Goal: Transaction & Acquisition: Book appointment/travel/reservation

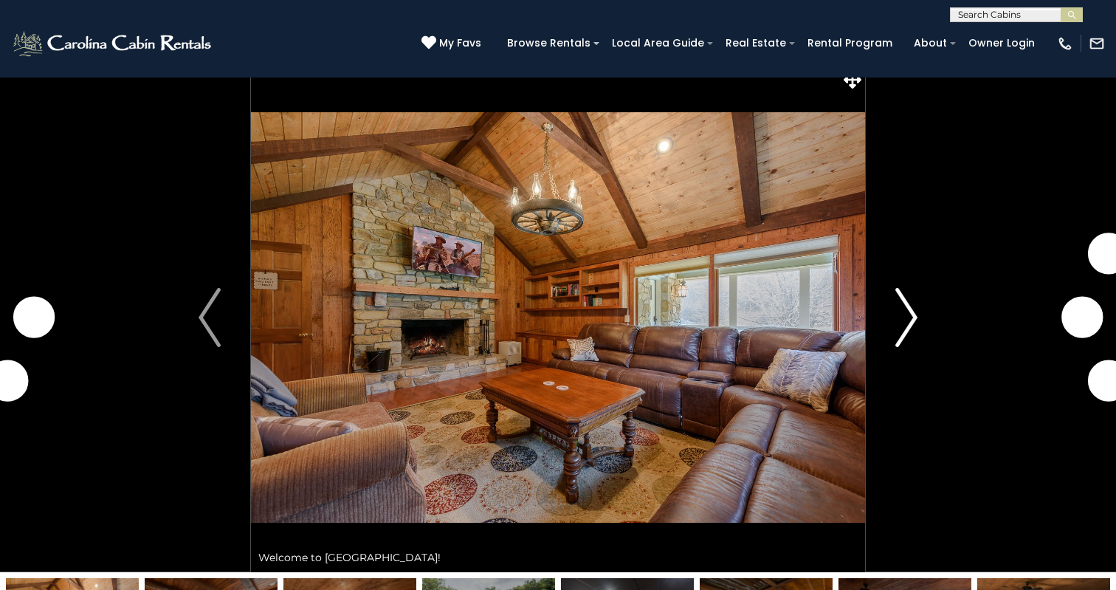
click at [917, 318] on button "Next" at bounding box center [906, 317] width 83 height 509
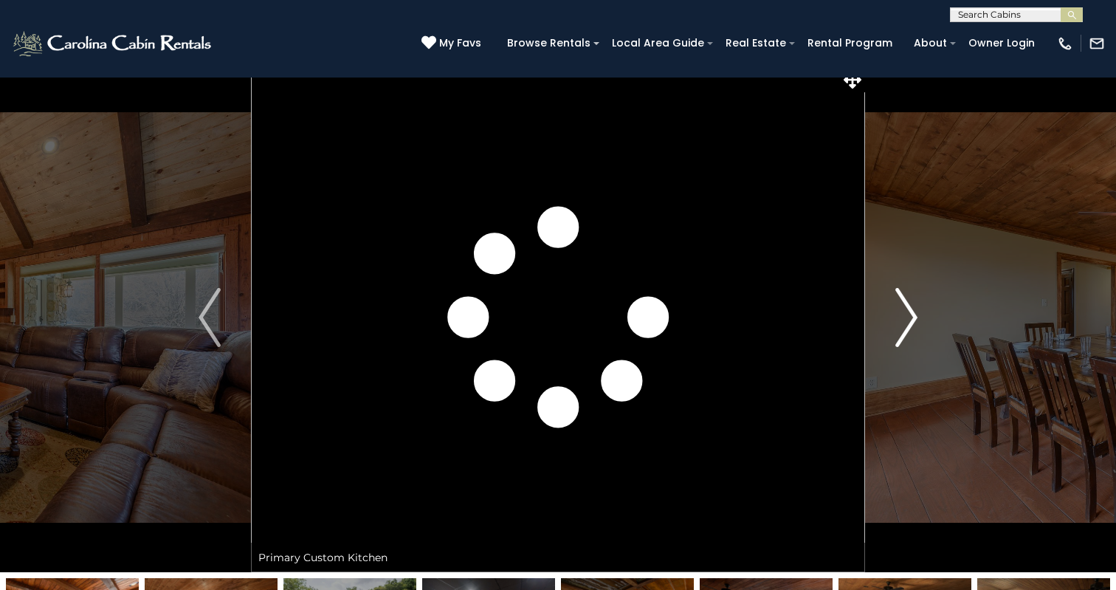
click at [917, 318] on button "Next" at bounding box center [906, 317] width 83 height 509
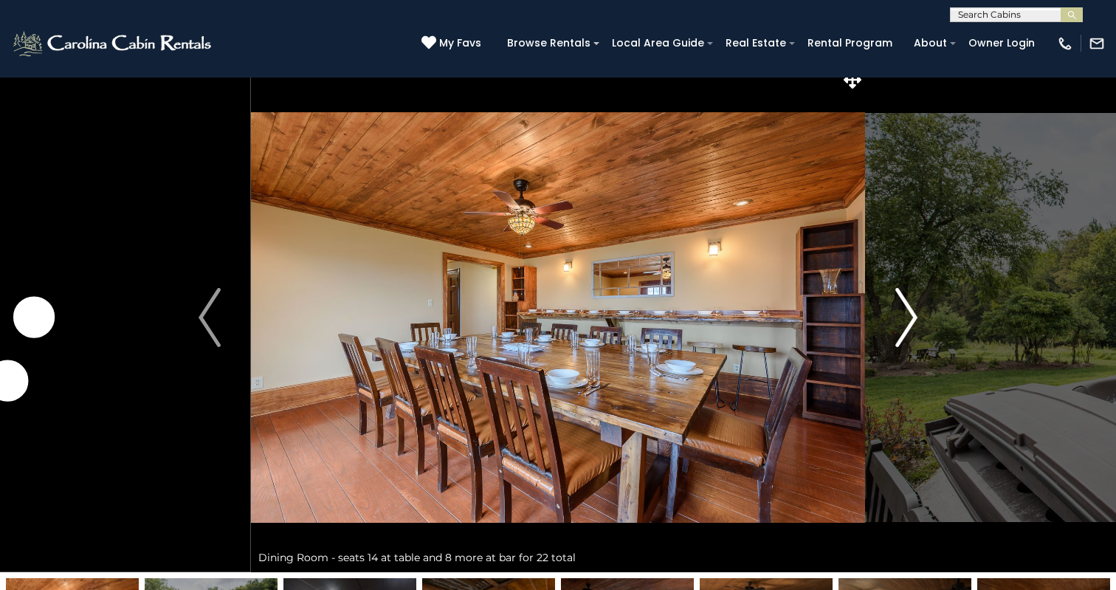
click at [915, 318] on img "Next" at bounding box center [906, 317] width 22 height 59
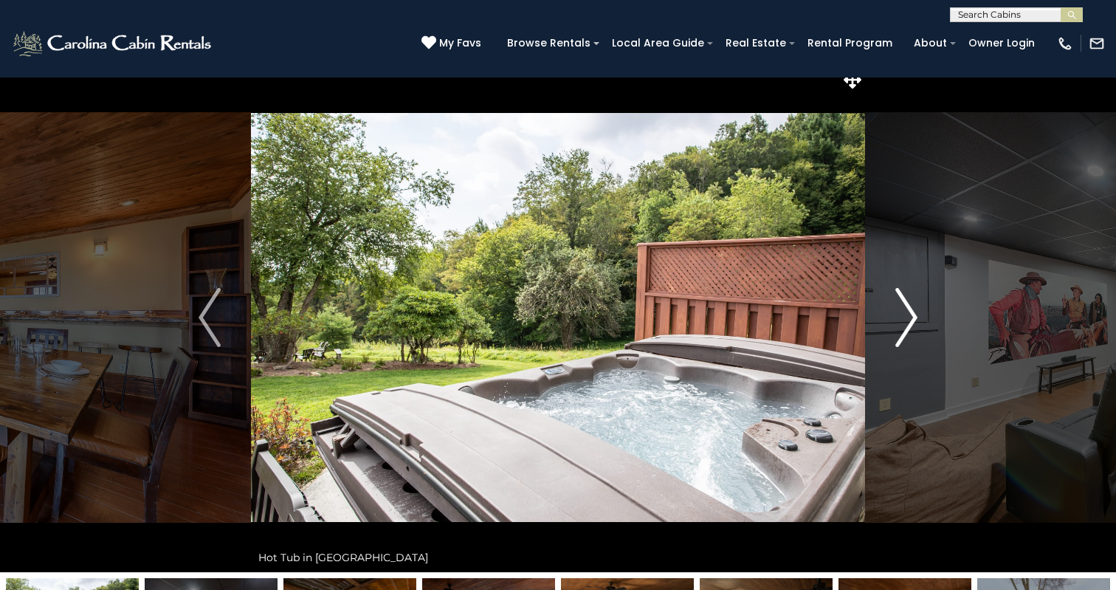
click at [915, 318] on img "Next" at bounding box center [906, 317] width 22 height 59
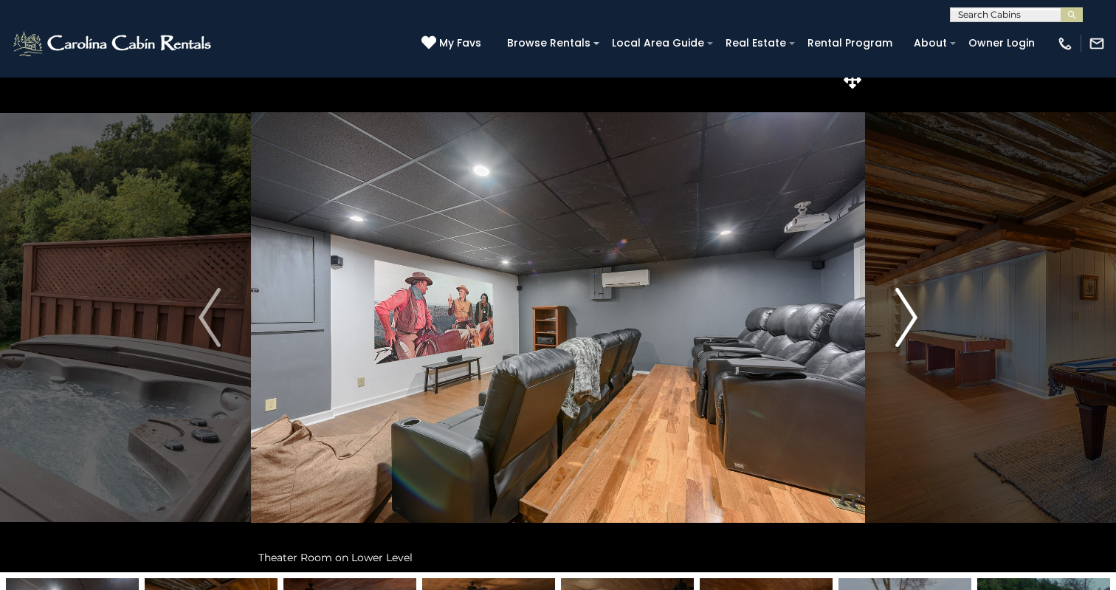
click at [915, 317] on img "Next" at bounding box center [906, 317] width 22 height 59
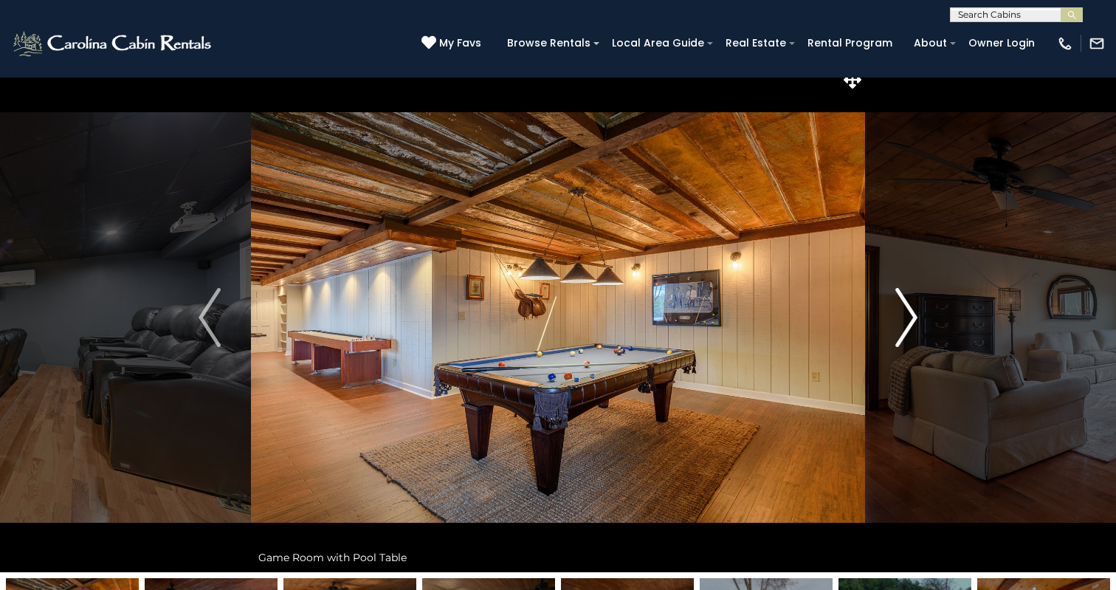
click at [915, 317] on img "Next" at bounding box center [906, 317] width 22 height 59
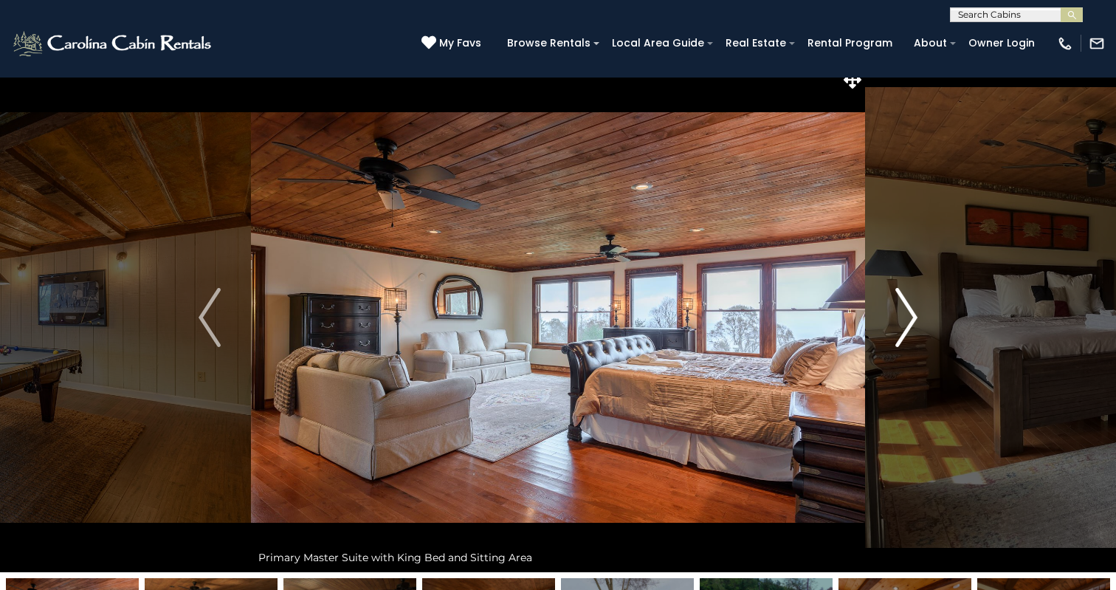
click at [915, 317] on img "Next" at bounding box center [906, 317] width 22 height 59
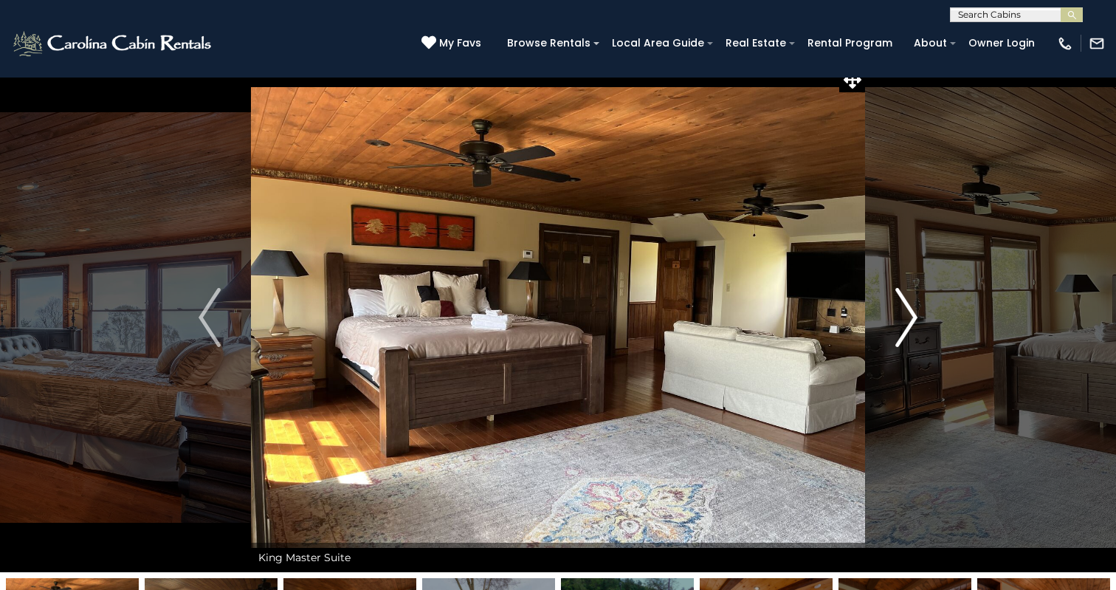
click at [915, 317] on img "Next" at bounding box center [906, 317] width 22 height 59
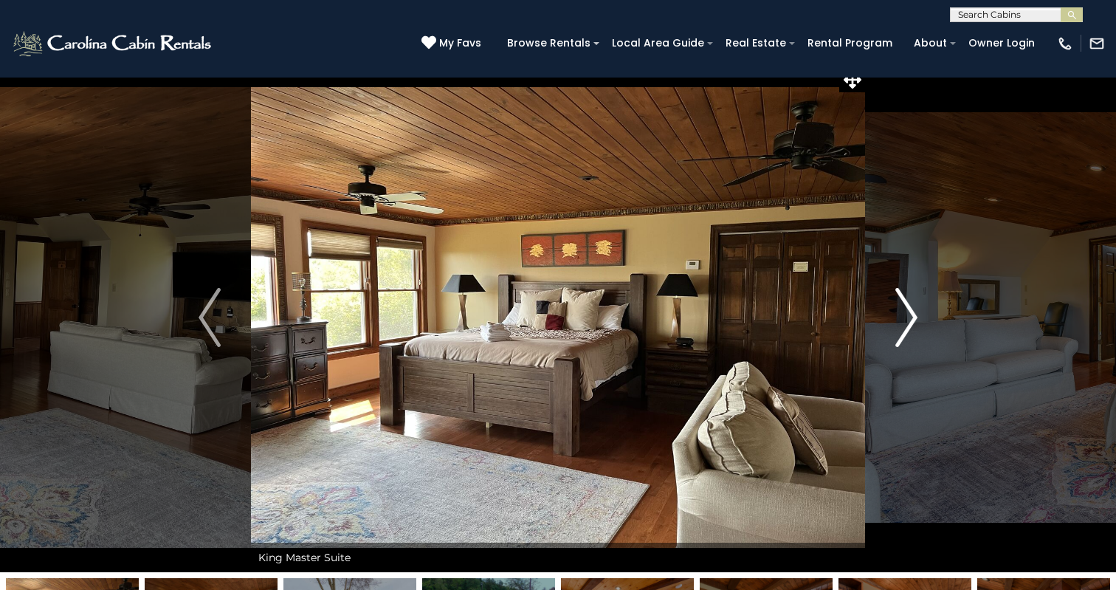
click at [915, 317] on img "Next" at bounding box center [906, 317] width 22 height 59
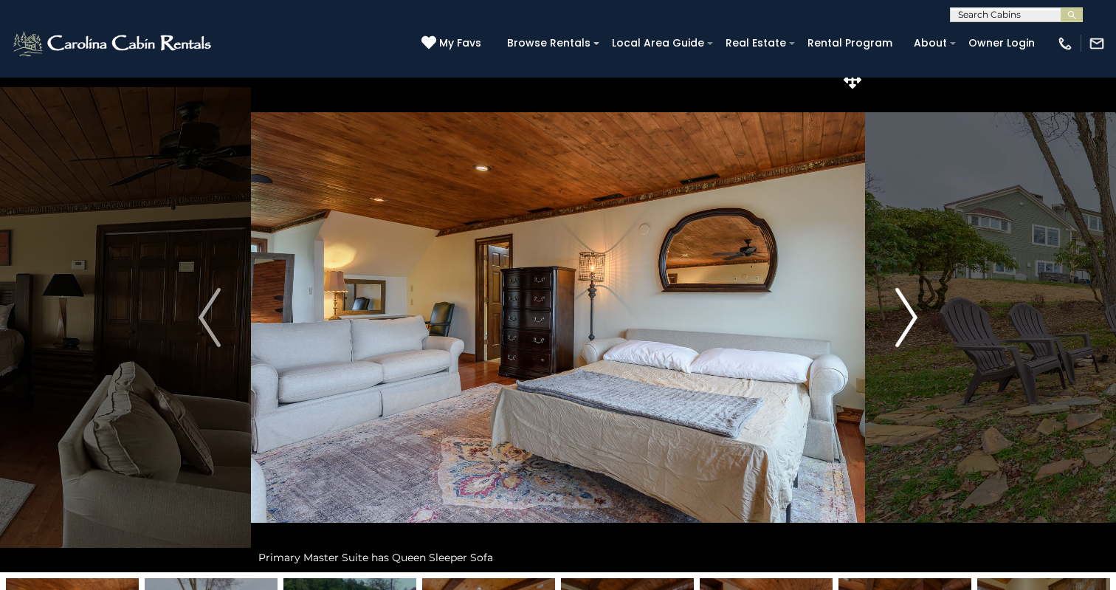
click at [915, 317] on img "Next" at bounding box center [906, 317] width 22 height 59
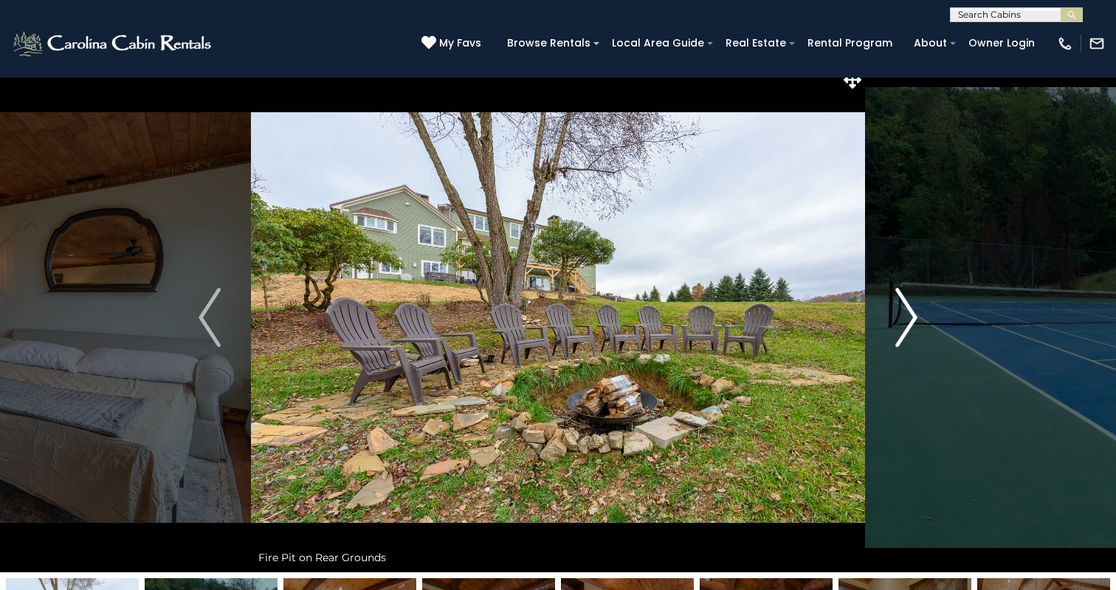
click at [915, 317] on img "Next" at bounding box center [906, 317] width 22 height 59
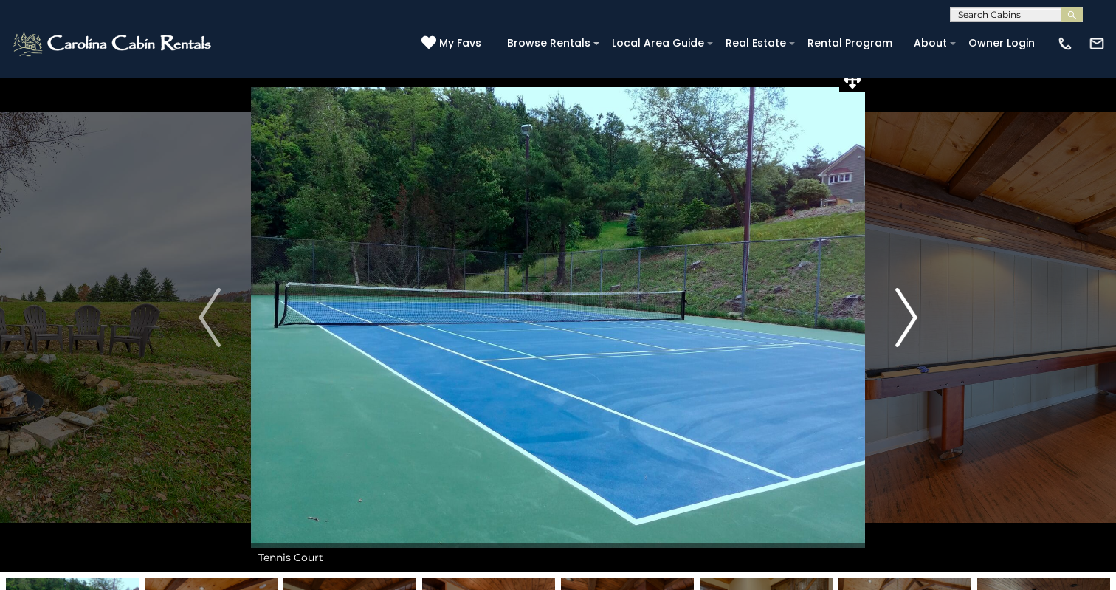
click at [915, 318] on img "Next" at bounding box center [906, 317] width 22 height 59
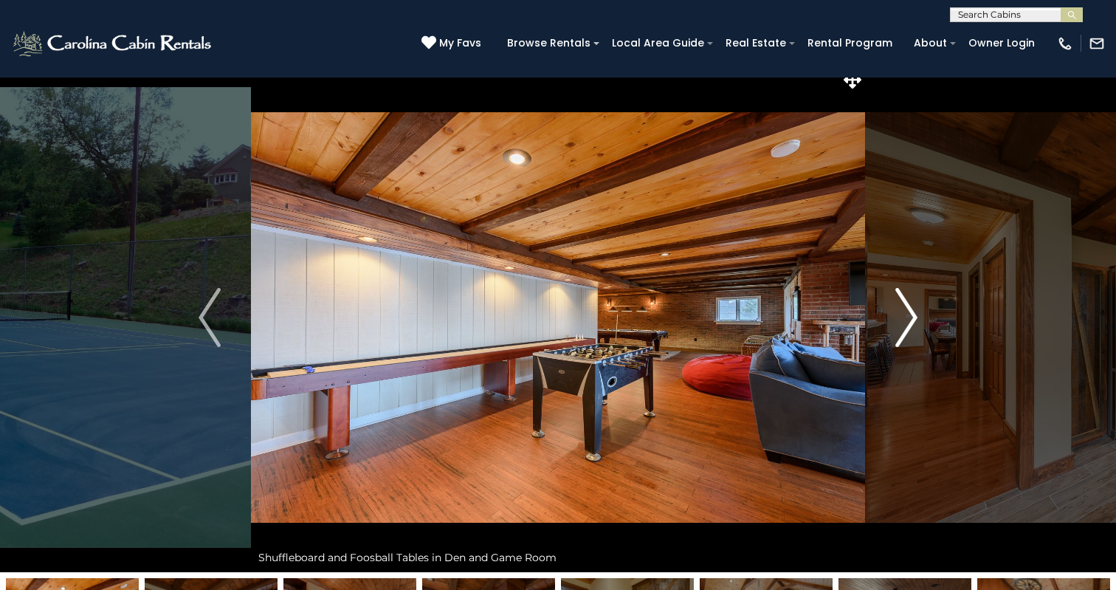
click at [917, 319] on button "Next" at bounding box center [906, 317] width 83 height 509
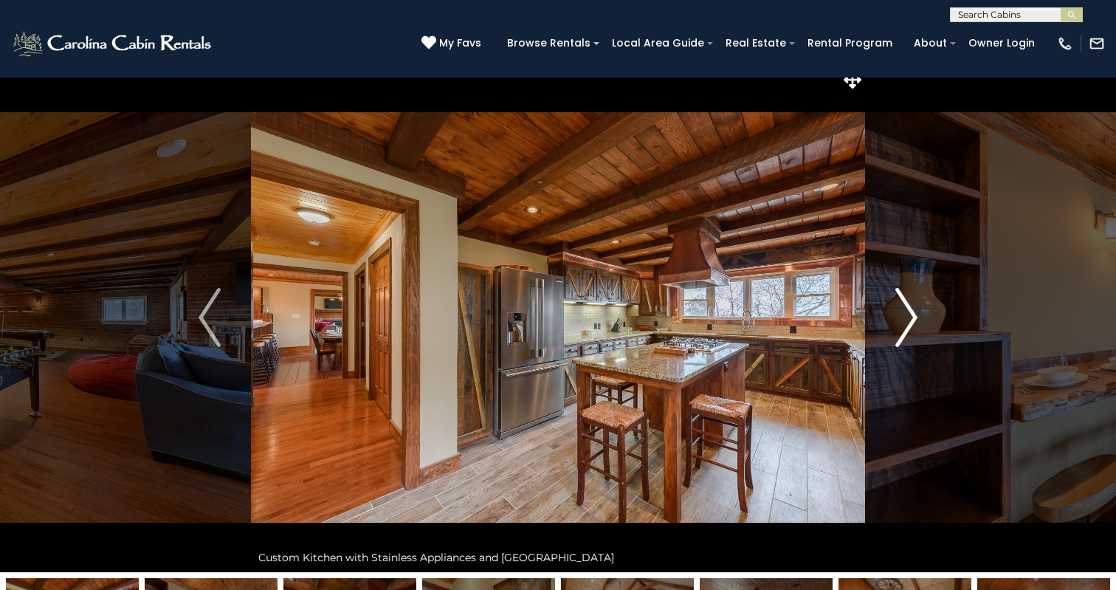
click at [917, 319] on button "Next" at bounding box center [906, 317] width 83 height 509
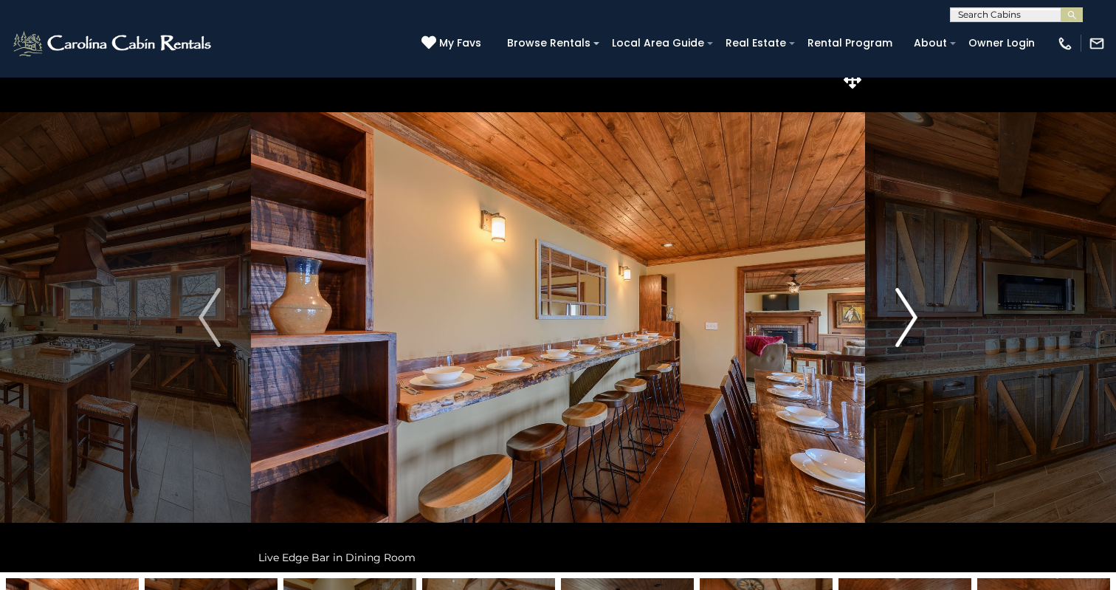
click at [918, 314] on button "Next" at bounding box center [906, 317] width 83 height 509
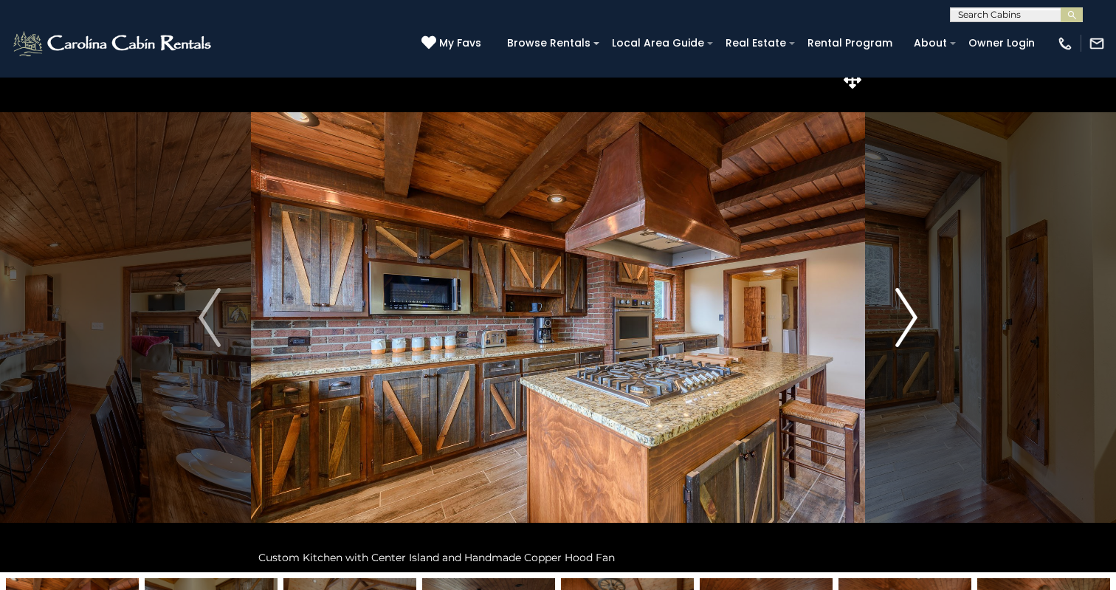
click at [918, 314] on button "Next" at bounding box center [906, 317] width 83 height 509
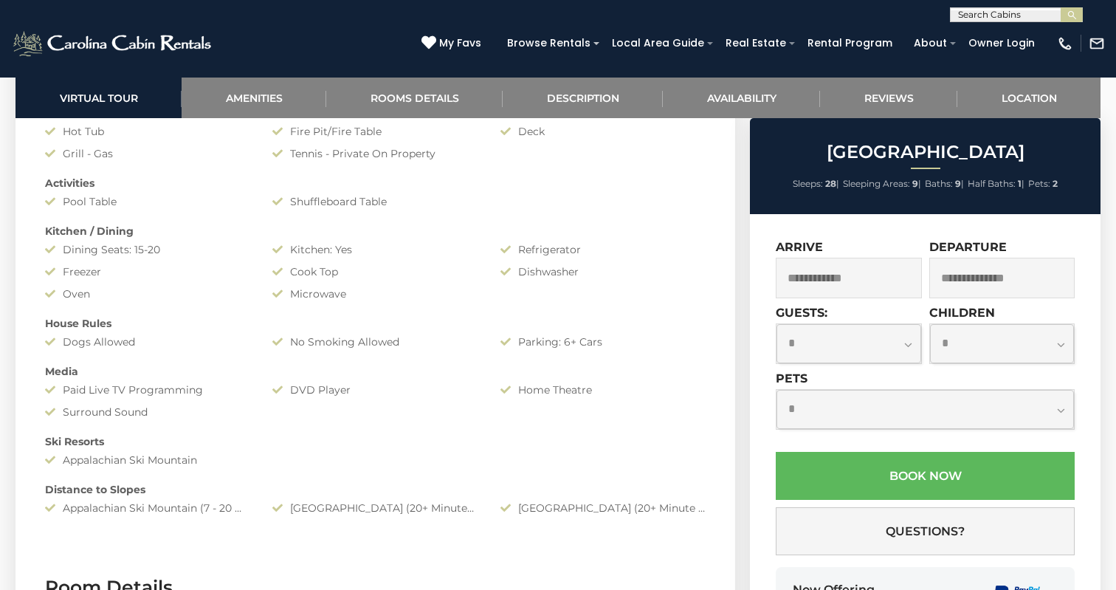
scroll to position [1367, 0]
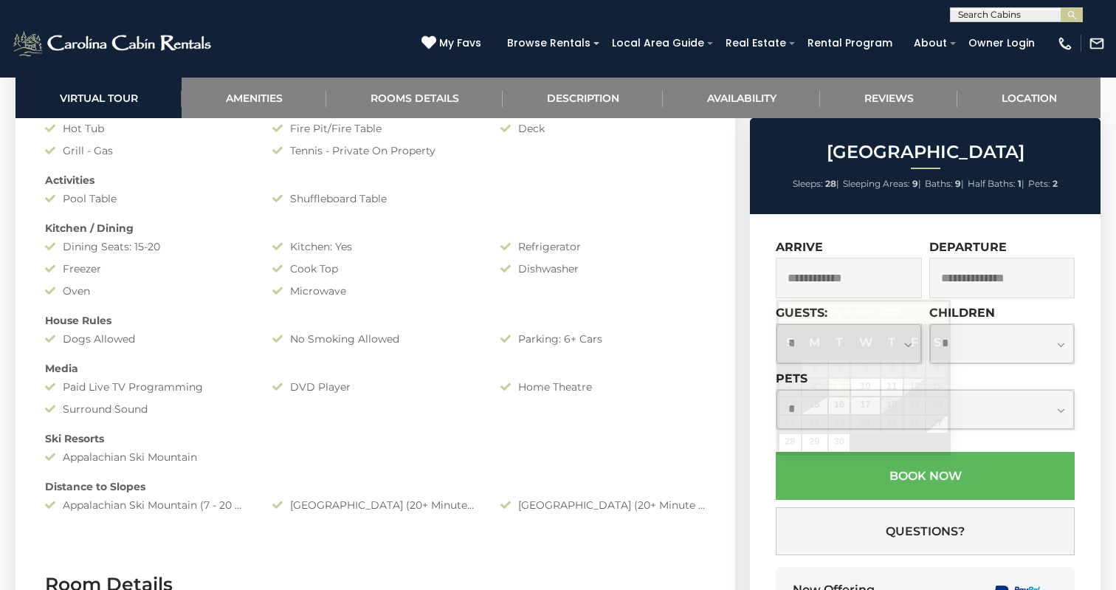
click at [863, 282] on input "text" at bounding box center [849, 278] width 146 height 41
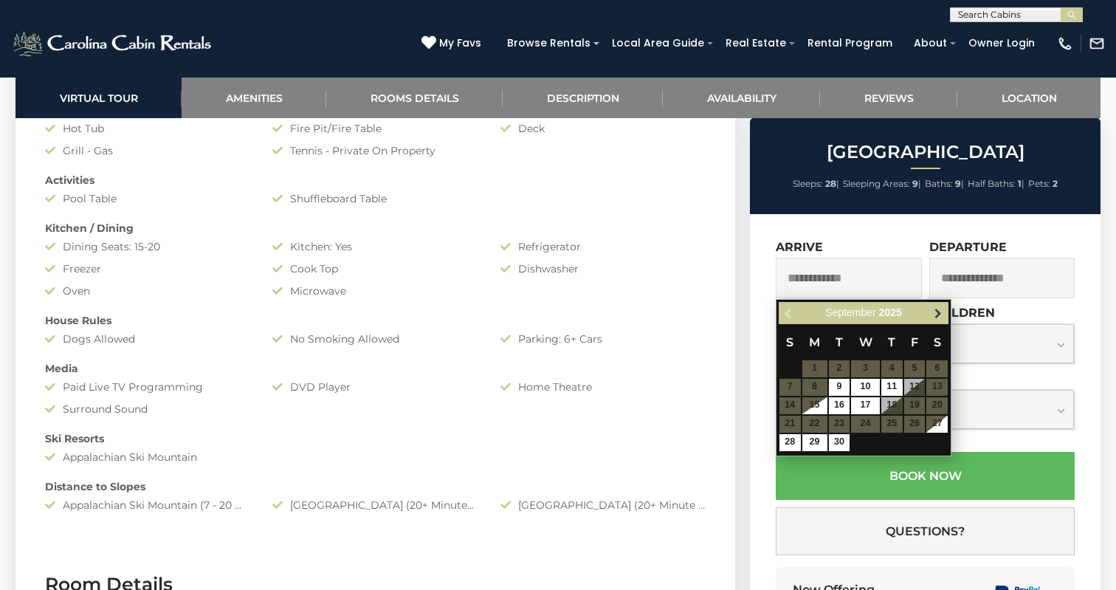
click at [933, 315] on span "Next" at bounding box center [938, 313] width 12 height 12
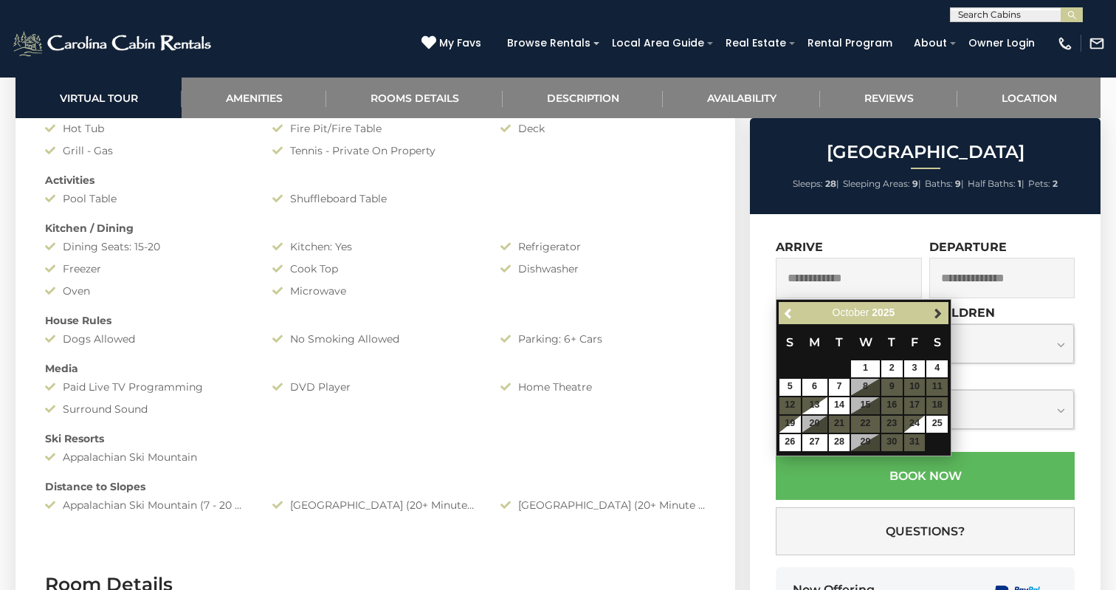
click at [928, 315] on link "Next" at bounding box center [937, 313] width 18 height 18
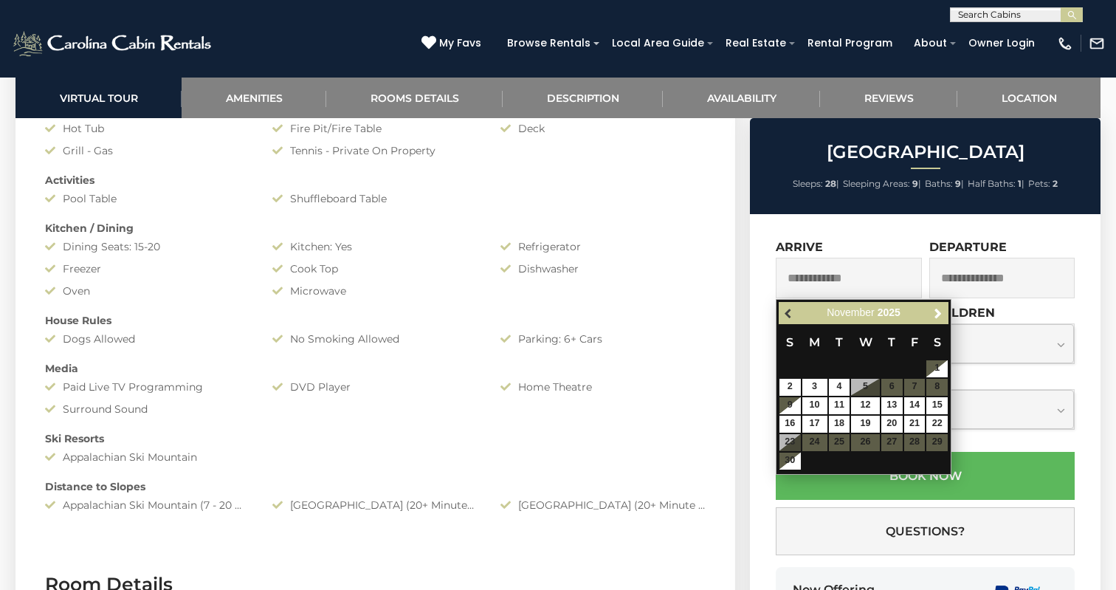
click at [790, 314] on span "Previous" at bounding box center [789, 313] width 12 height 12
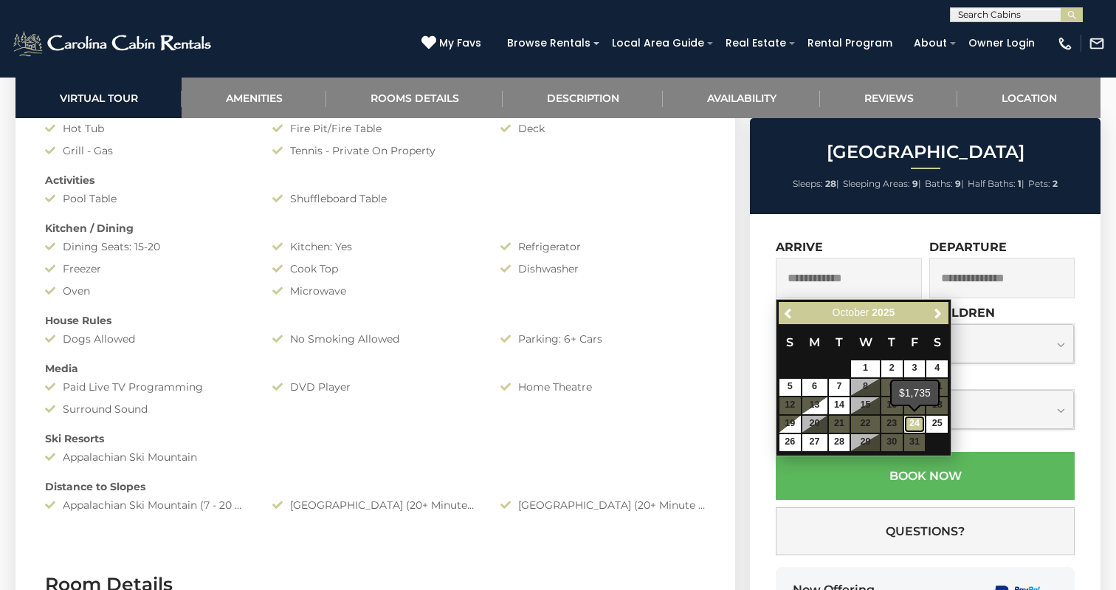
click at [921, 425] on link "24" at bounding box center [914, 423] width 21 height 17
type input "**********"
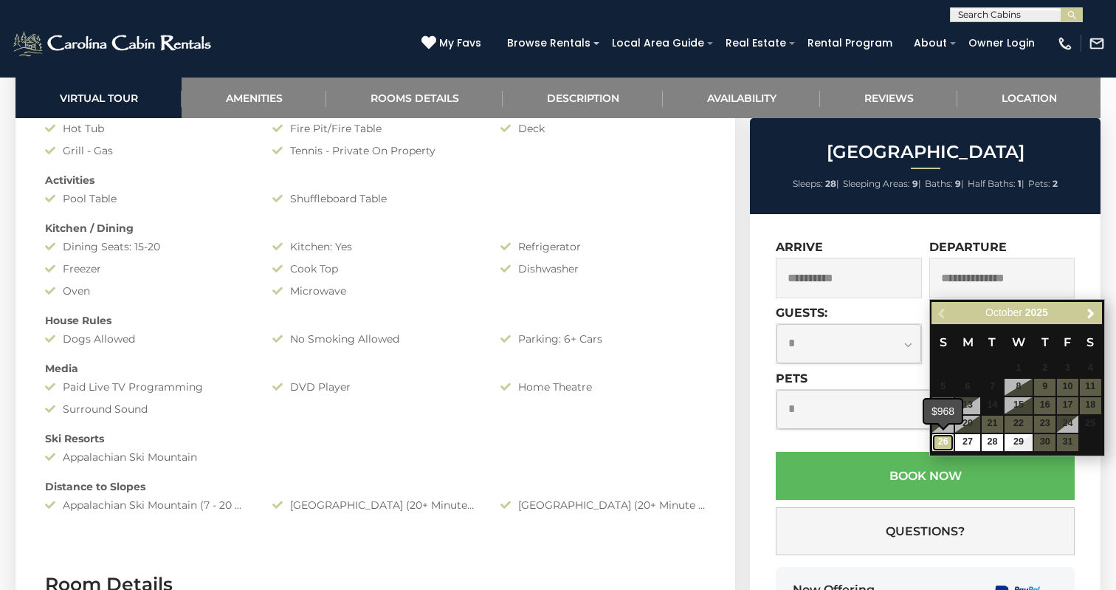
click at [942, 437] on link "26" at bounding box center [942, 442] width 21 height 17
type input "**********"
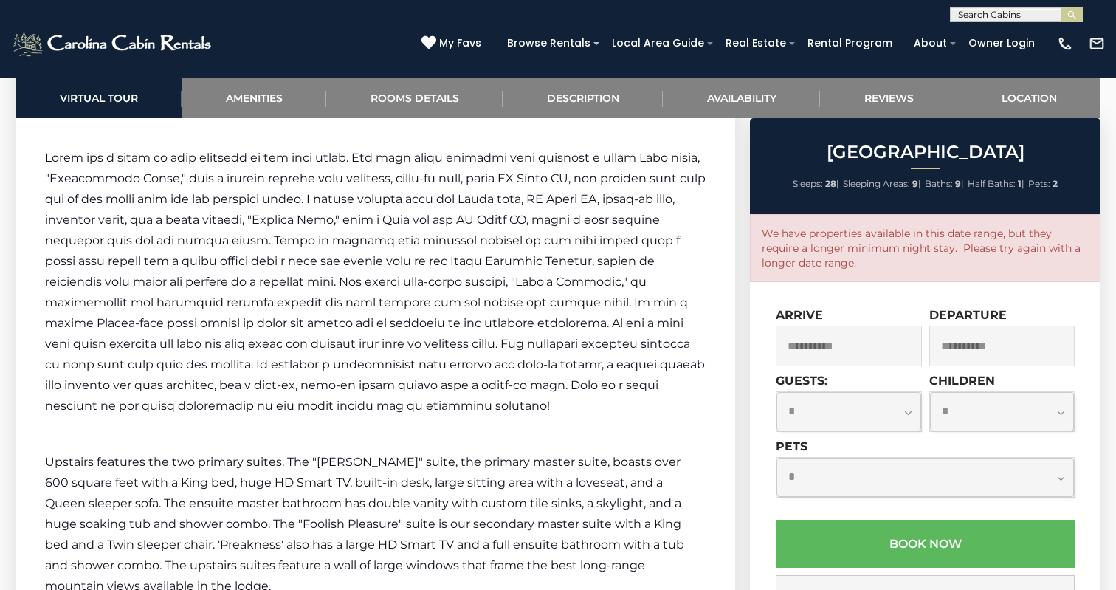
scroll to position [3765, 0]
